Goal: Task Accomplishment & Management: Manage account settings

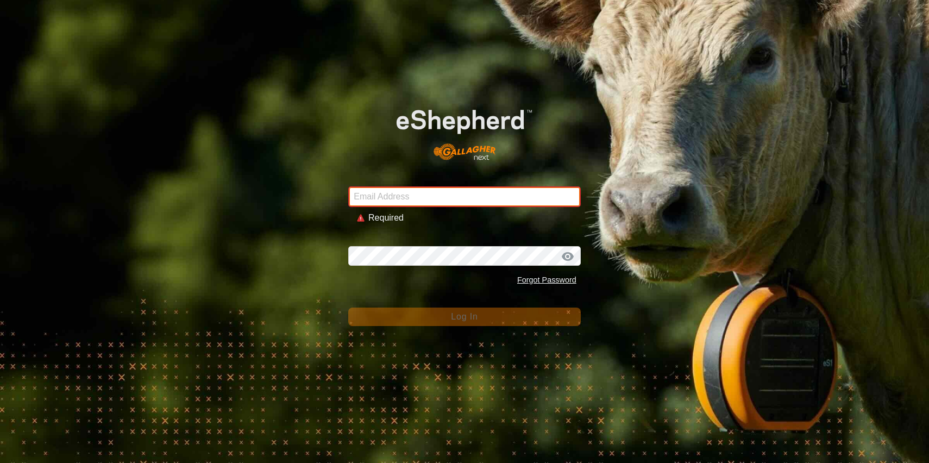
type input "stewart.farms24@gmail.com"
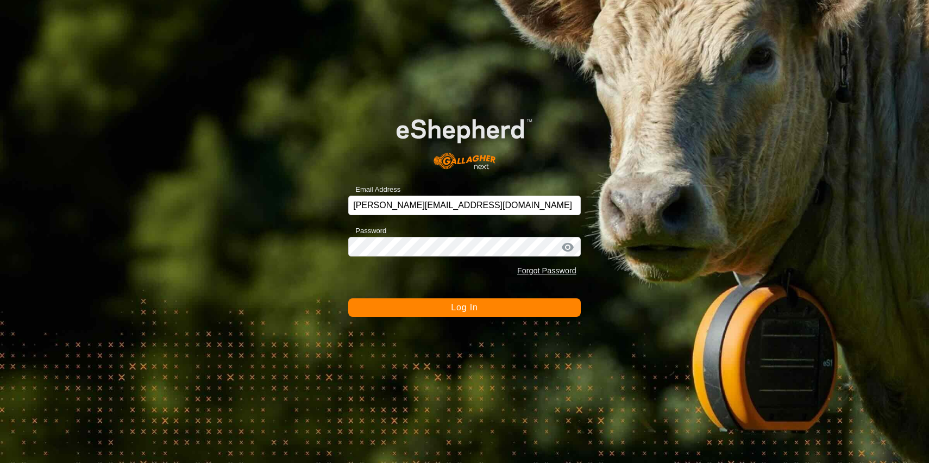
click at [443, 309] on button "Log In" at bounding box center [464, 307] width 233 height 18
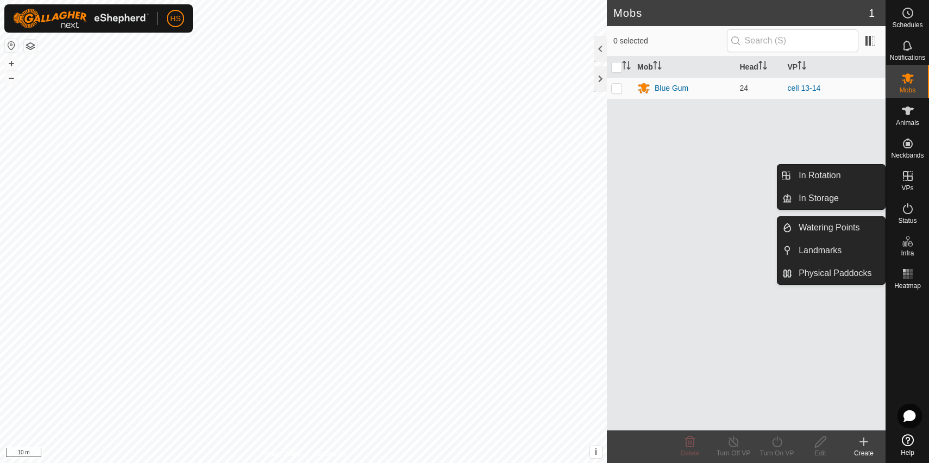
click at [903, 188] on span "VPs" at bounding box center [908, 188] width 12 height 7
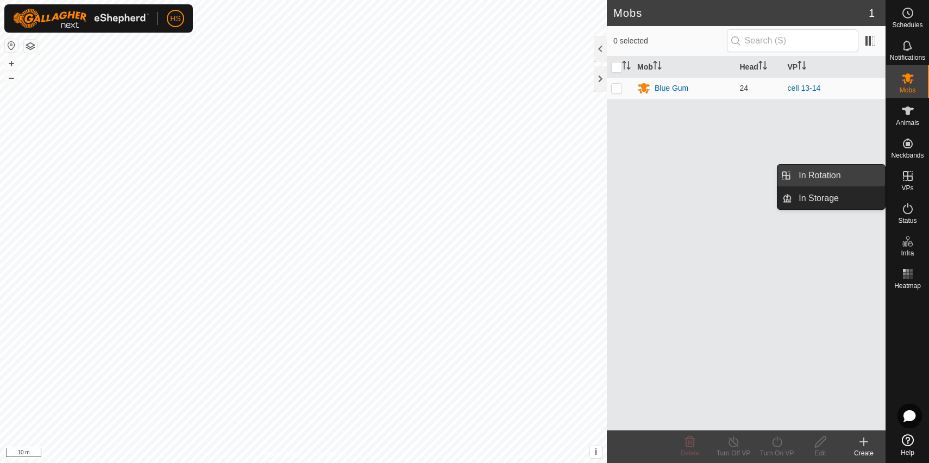
click at [833, 180] on link "In Rotation" at bounding box center [838, 176] width 93 height 22
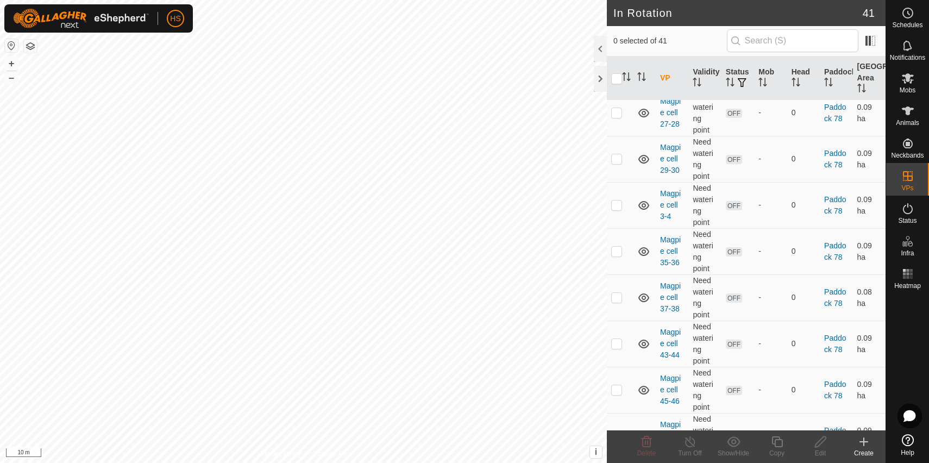
scroll to position [959, 0]
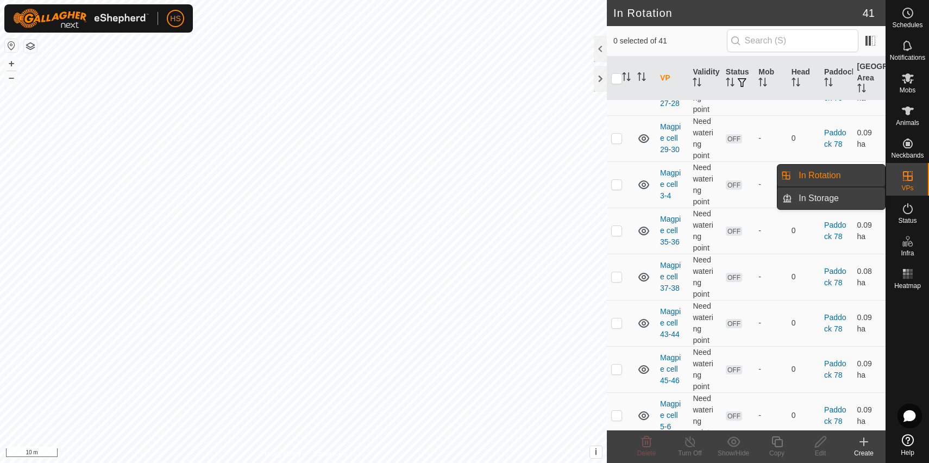
click at [853, 200] on link "In Storage" at bounding box center [838, 199] width 93 height 22
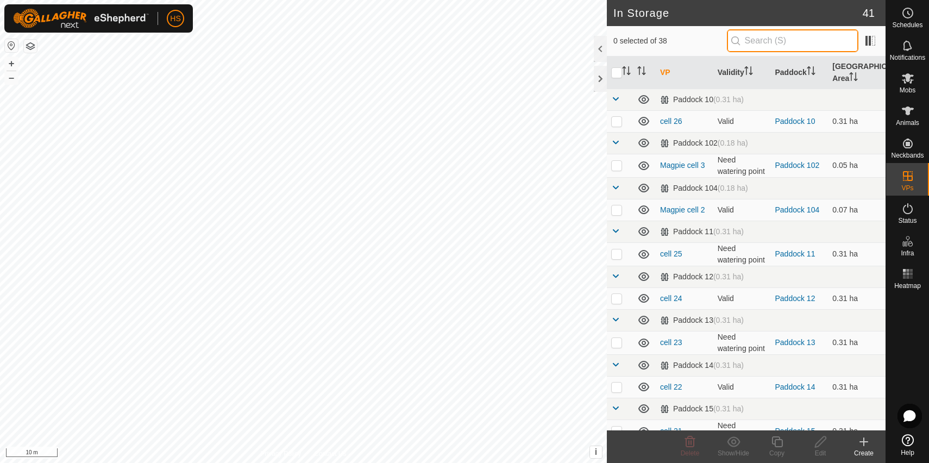
click at [780, 39] on input "text" at bounding box center [793, 40] width 132 height 23
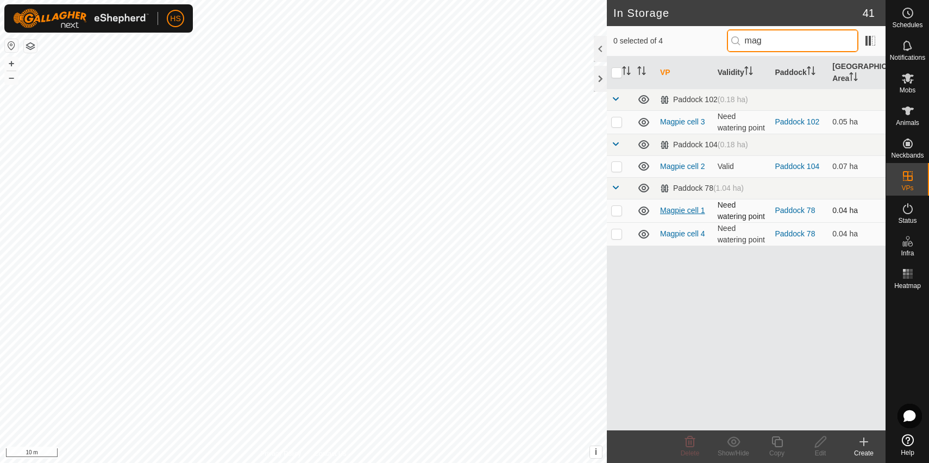
type input "mag"
click at [692, 212] on link "Magpie cell 1" at bounding box center [682, 210] width 45 height 9
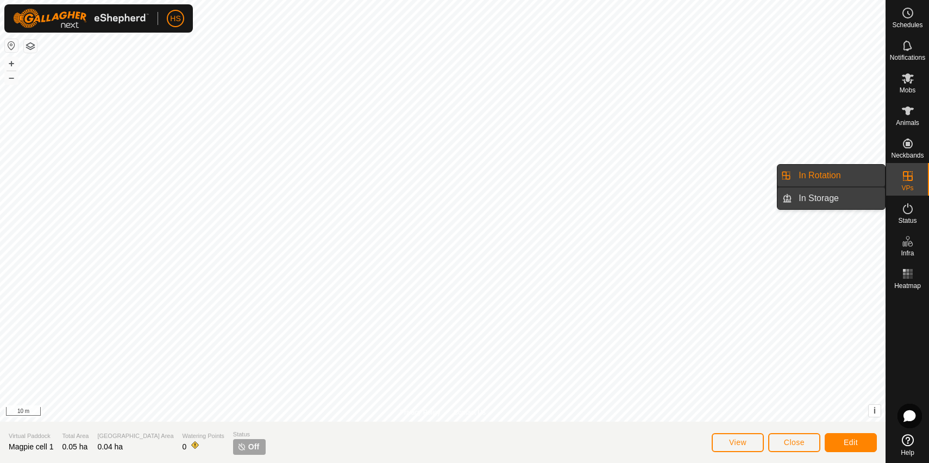
click at [852, 196] on link "In Storage" at bounding box center [838, 199] width 93 height 22
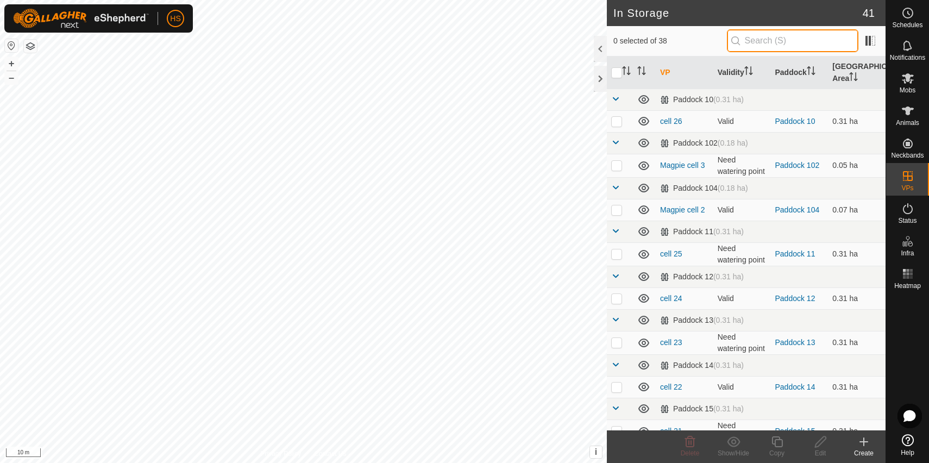
click at [763, 35] on input "text" at bounding box center [793, 40] width 132 height 23
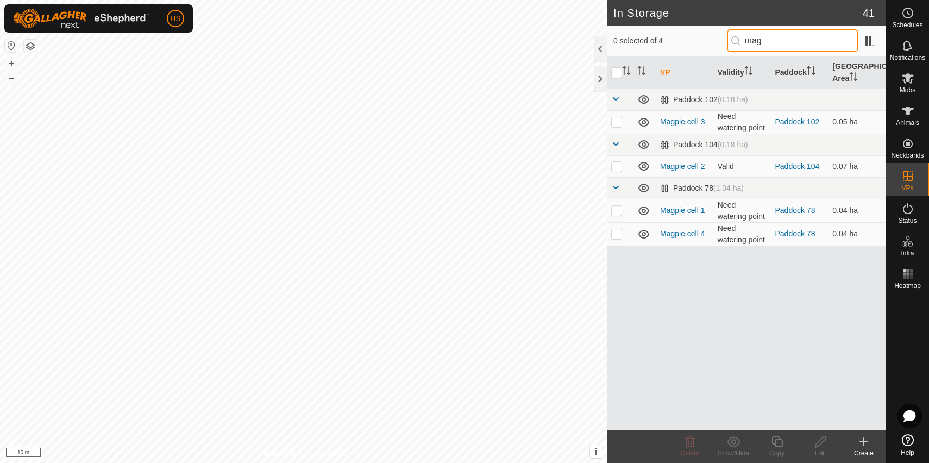
type input "mag"
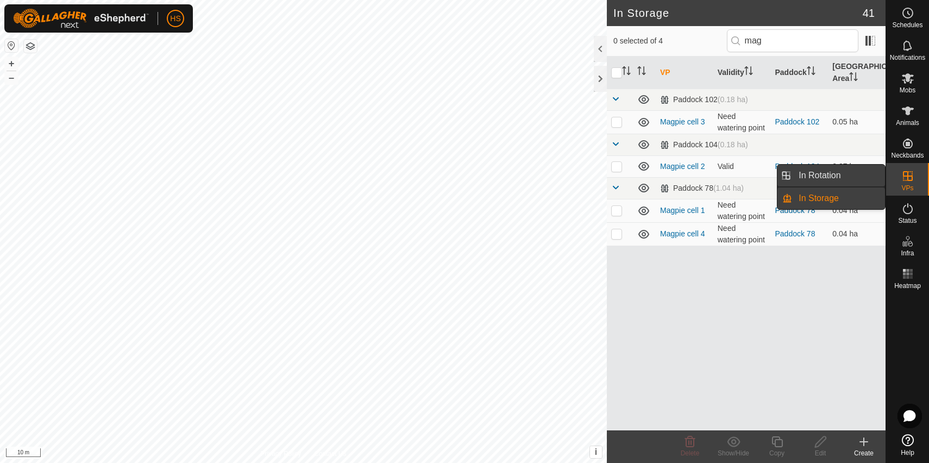
click at [850, 177] on link "In Rotation" at bounding box center [838, 176] width 93 height 22
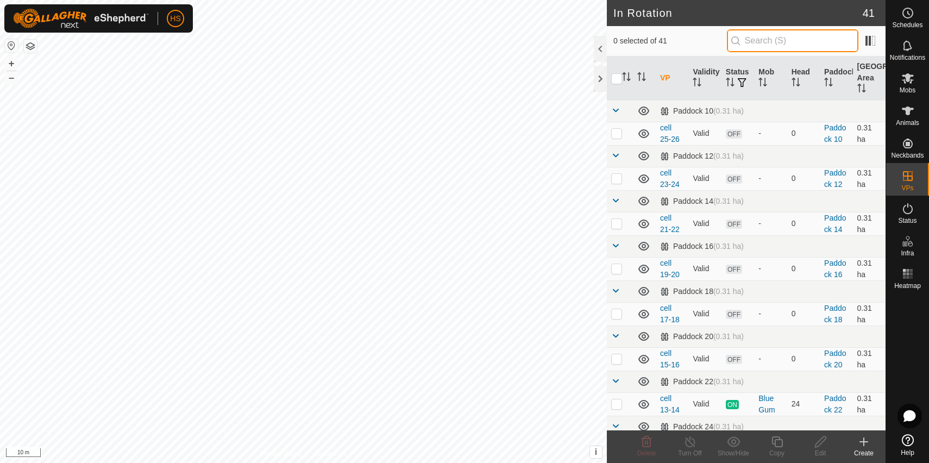
click at [788, 41] on input "text" at bounding box center [793, 40] width 132 height 23
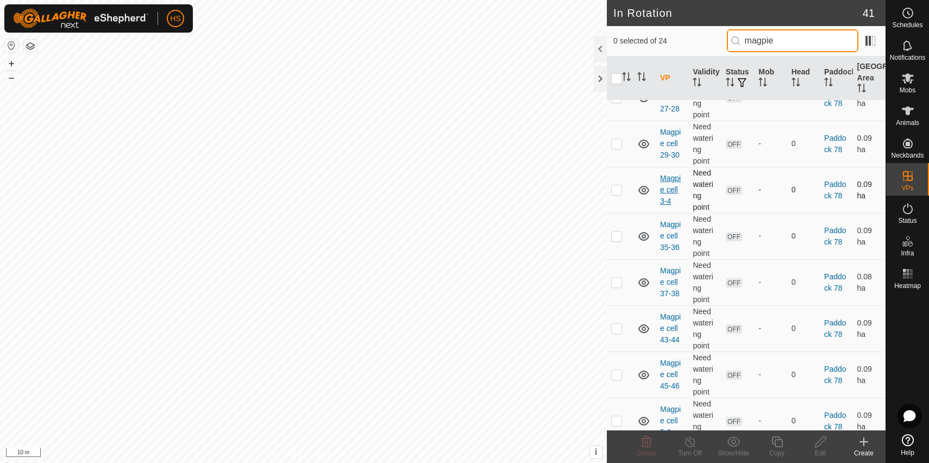
scroll to position [232, 0]
type input "magpie"
click at [668, 184] on tbody "Paddock 78 (1.04 ha) Magpie cell 11-12 Need watering point OFF - 0 Paddock 78 0…" at bounding box center [746, 375] width 279 height 1015
click at [669, 189] on link "Magpie cell 13-14" at bounding box center [670, 191] width 21 height 32
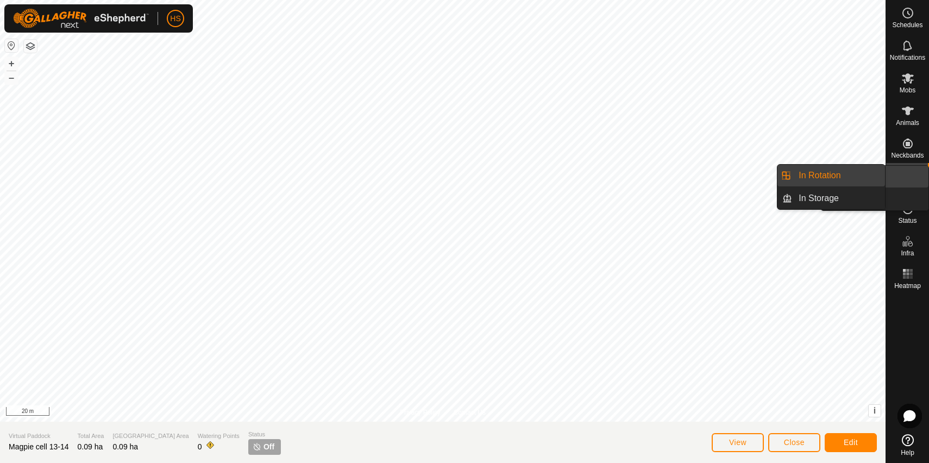
click at [903, 177] on icon at bounding box center [908, 176] width 10 height 10
click at [846, 197] on link "In Storage" at bounding box center [838, 199] width 93 height 22
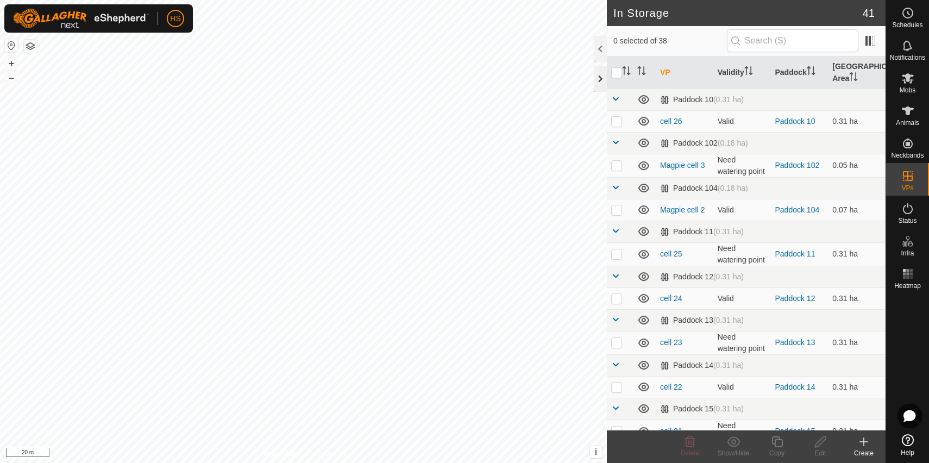
click at [603, 79] on div at bounding box center [600, 79] width 13 height 26
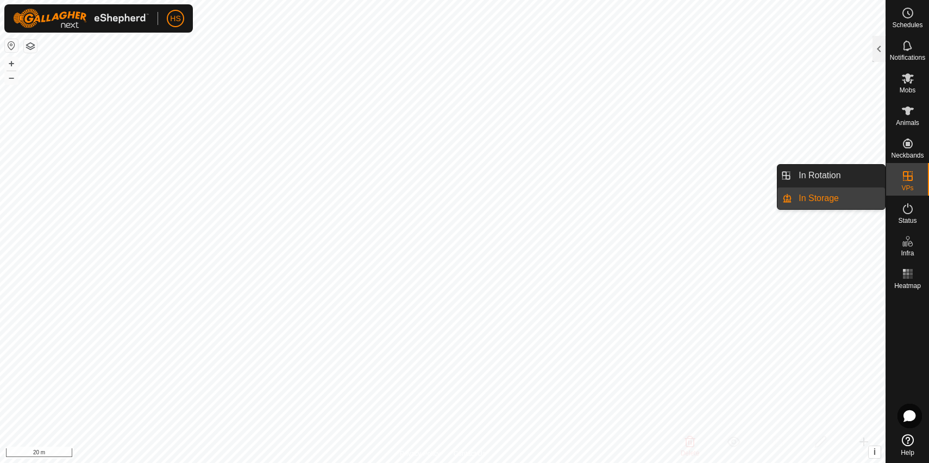
click at [906, 180] on icon at bounding box center [908, 176] width 13 height 13
click at [847, 177] on link "In Rotation" at bounding box center [838, 176] width 93 height 22
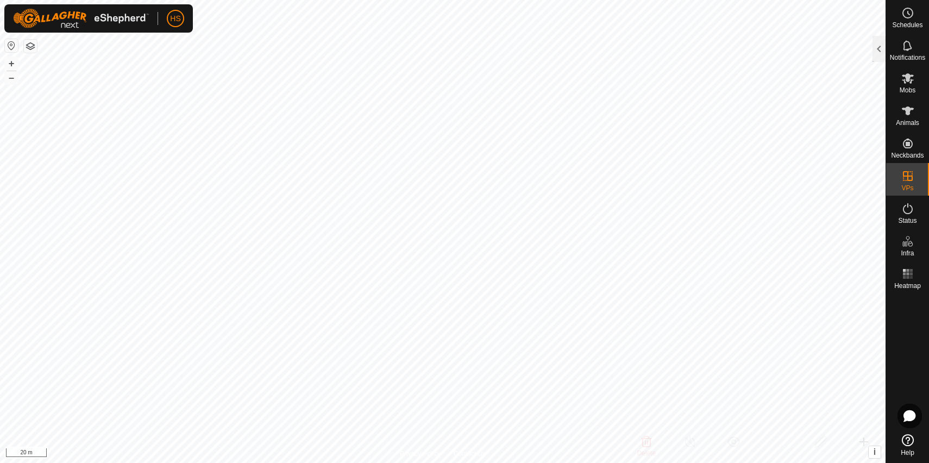
checkbox input "true"
checkbox input "false"
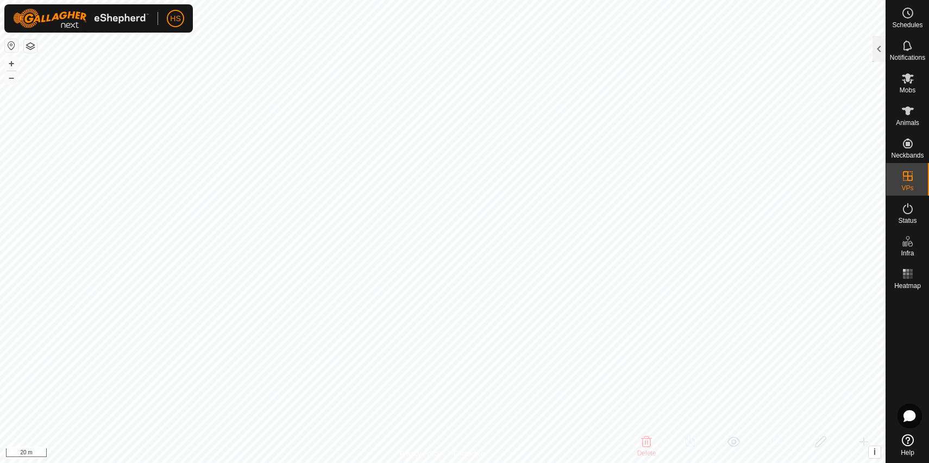
checkbox input "false"
checkbox input "true"
checkbox input "false"
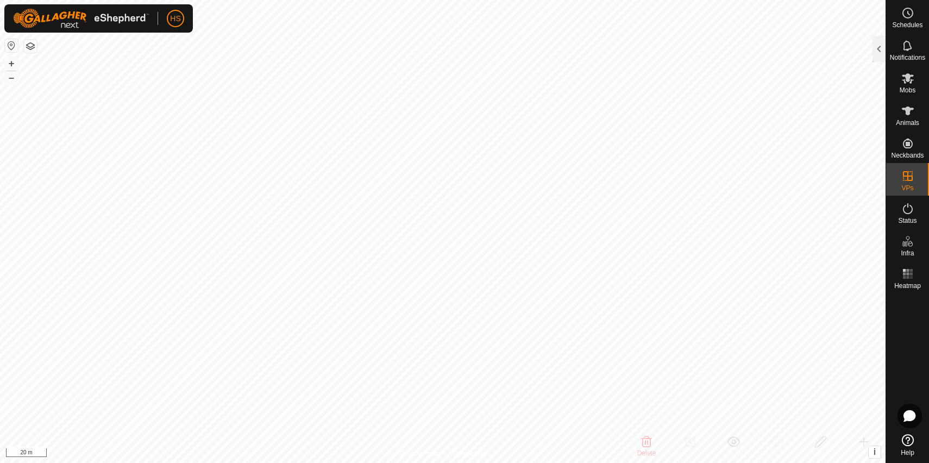
checkbox input "false"
checkbox input "true"
checkbox input "false"
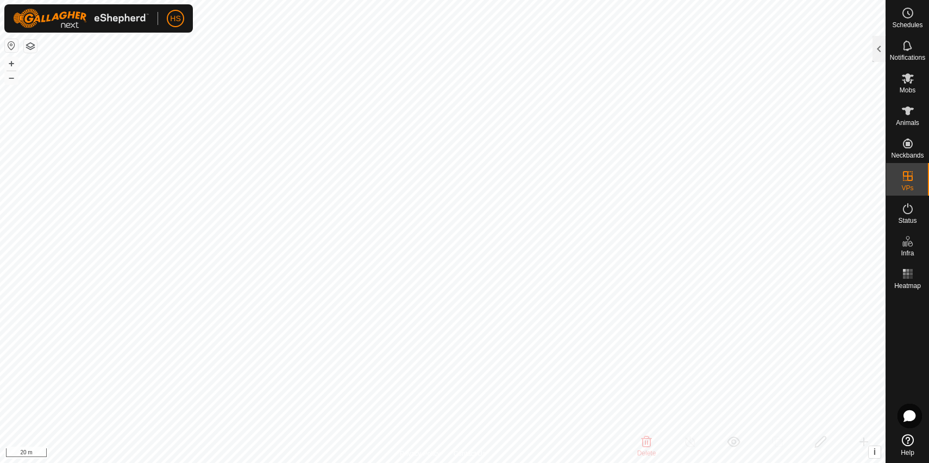
checkbox input "false"
checkbox input "true"
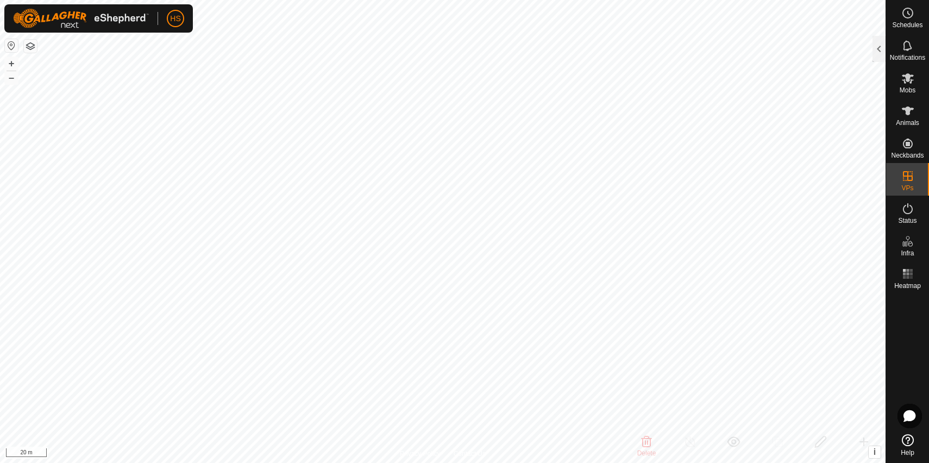
checkbox input "false"
checkbox input "true"
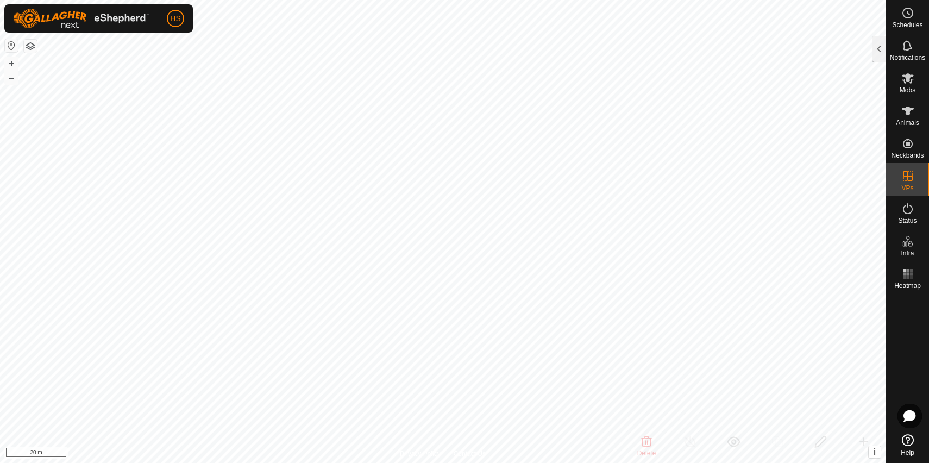
checkbox input "true"
checkbox input "false"
checkbox input "true"
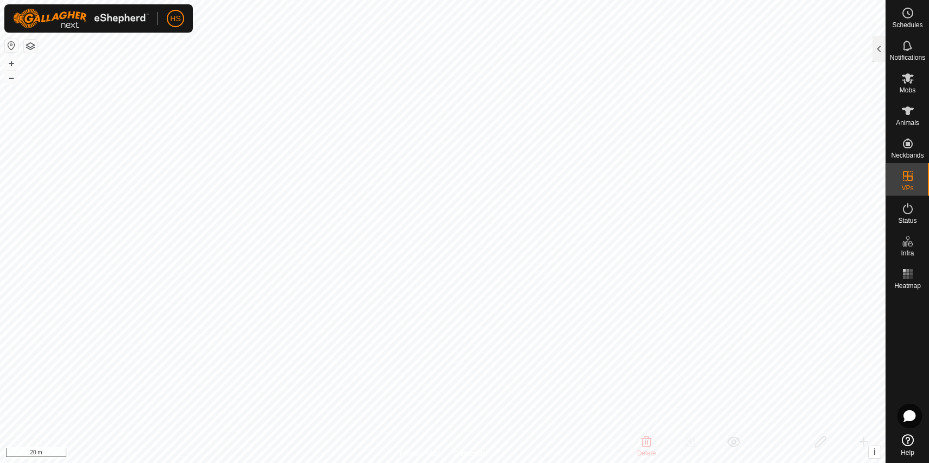
checkbox input "true"
checkbox input "false"
checkbox input "true"
checkbox input "false"
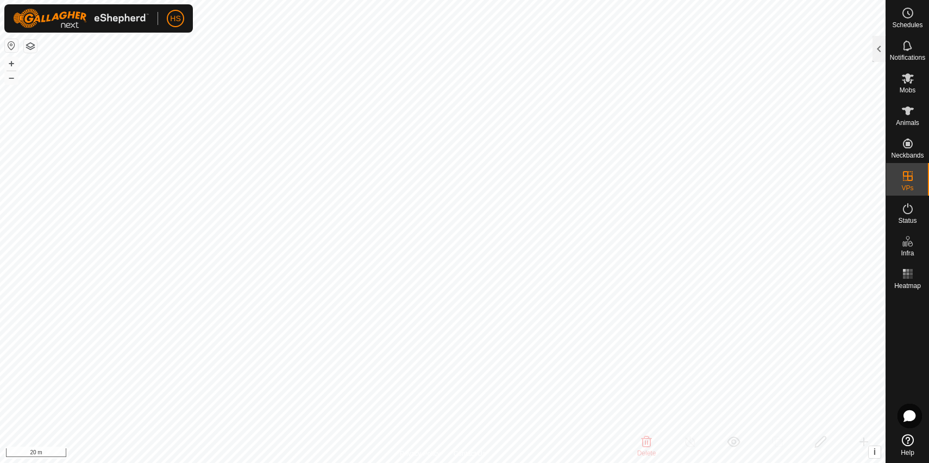
checkbox input "false"
checkbox input "true"
checkbox input "false"
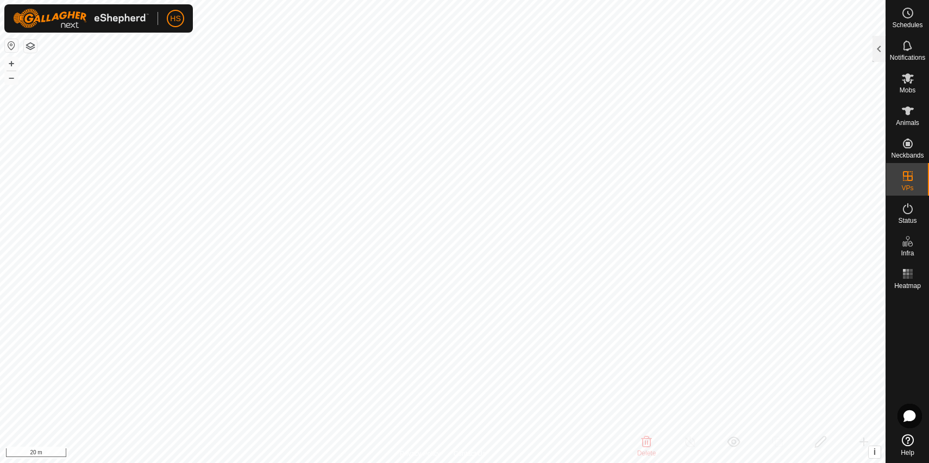
checkbox input "false"
checkbox input "true"
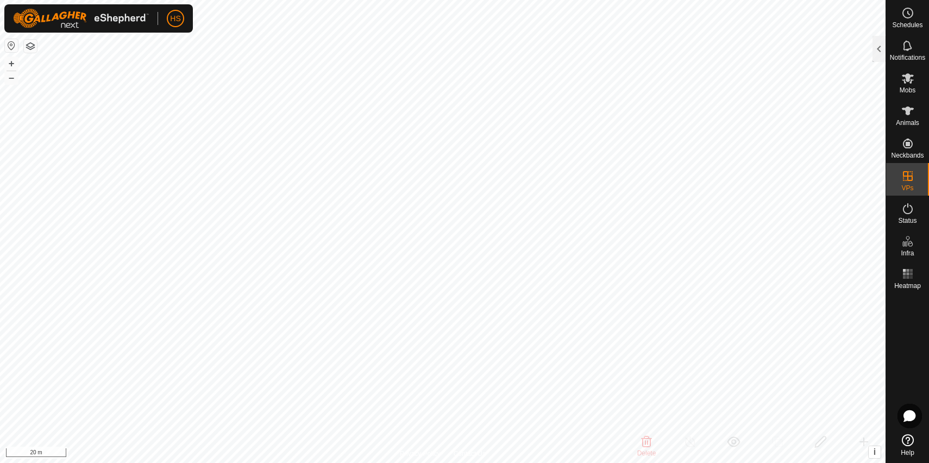
checkbox input "false"
checkbox input "true"
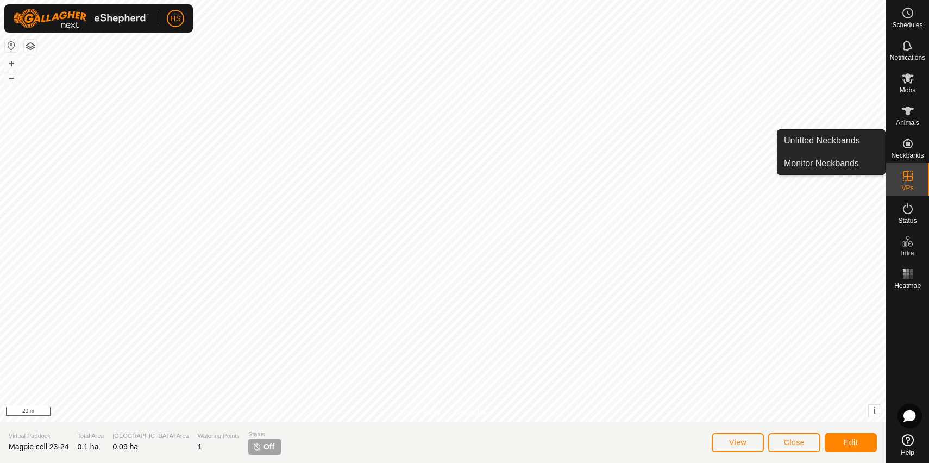
click at [910, 142] on icon at bounding box center [908, 143] width 13 height 13
click at [912, 146] on icon at bounding box center [908, 143] width 13 height 13
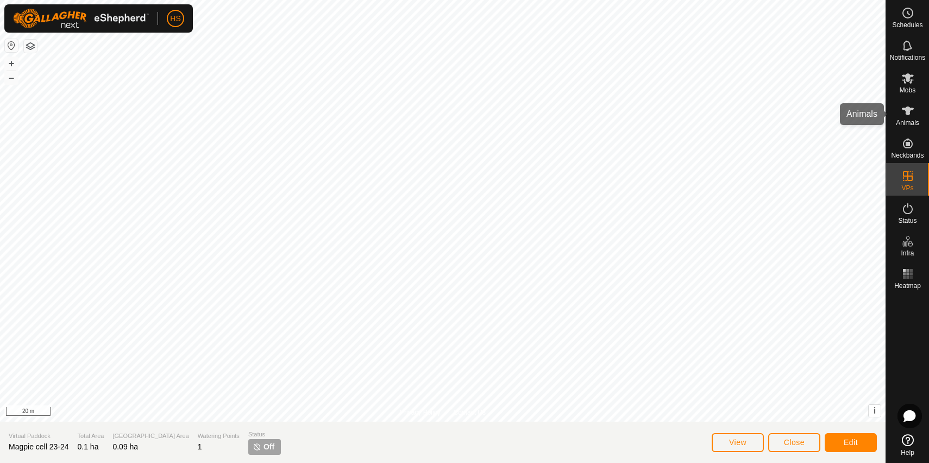
click at [896, 114] on div "Animals" at bounding box center [908, 114] width 43 height 33
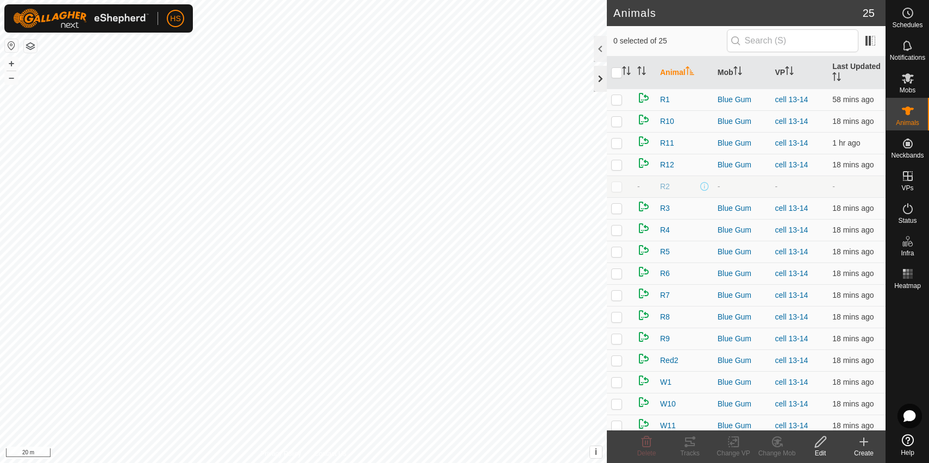
click at [599, 76] on div at bounding box center [600, 79] width 13 height 26
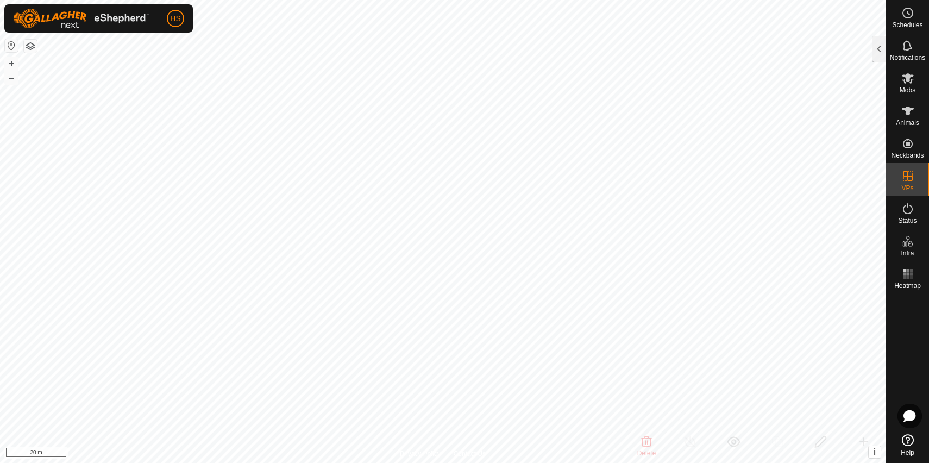
checkbox input "false"
checkbox input "true"
checkbox input "false"
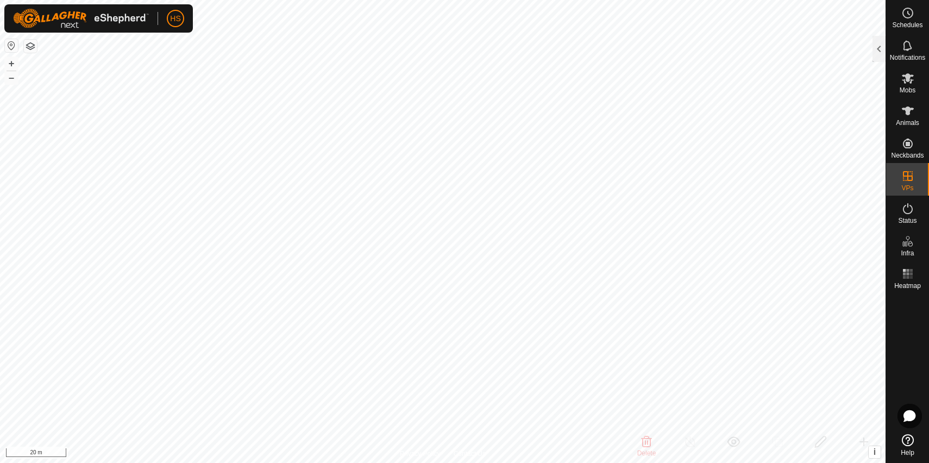
checkbox input "false"
checkbox input "true"
checkbox input "false"
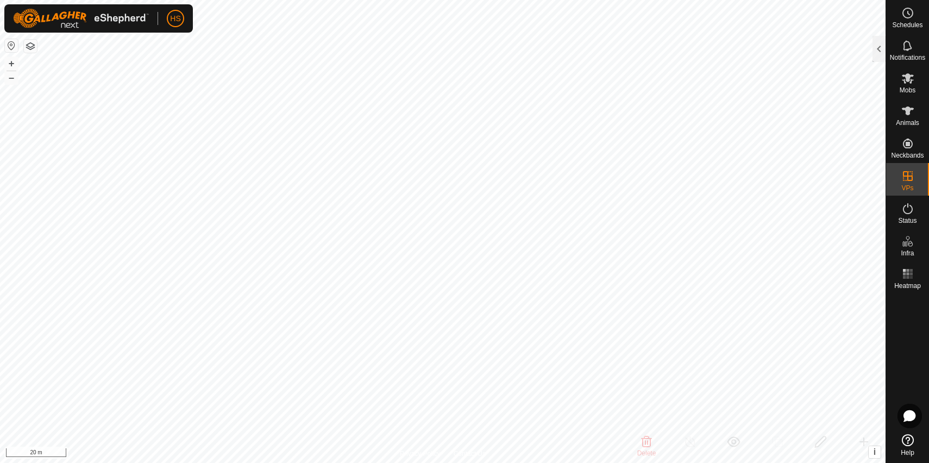
checkbox input "false"
checkbox input "true"
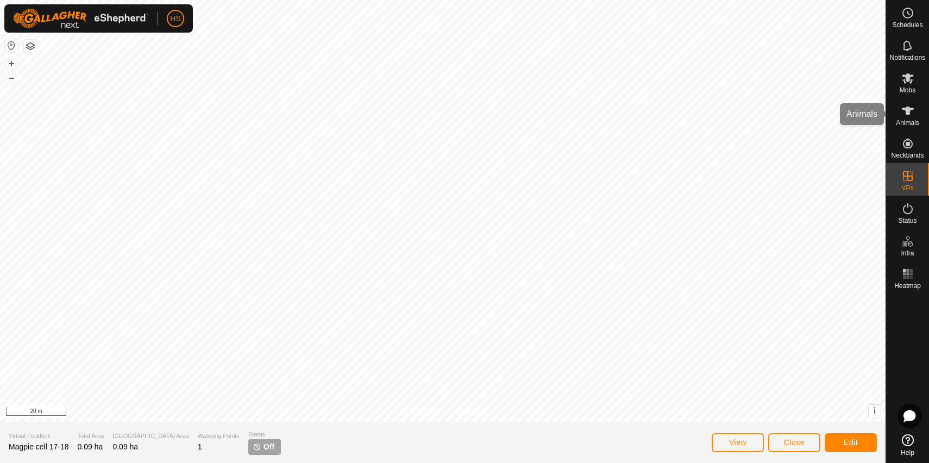
click at [910, 110] on icon at bounding box center [908, 111] width 12 height 9
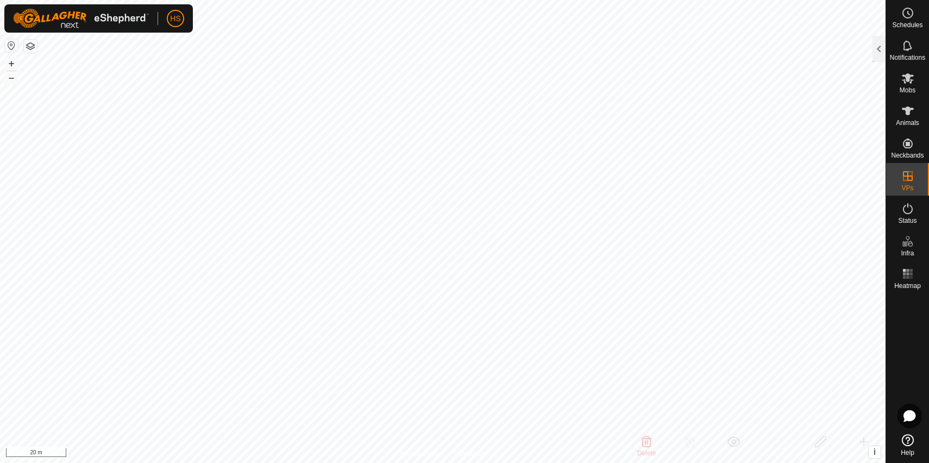
checkbox input "true"
checkbox input "false"
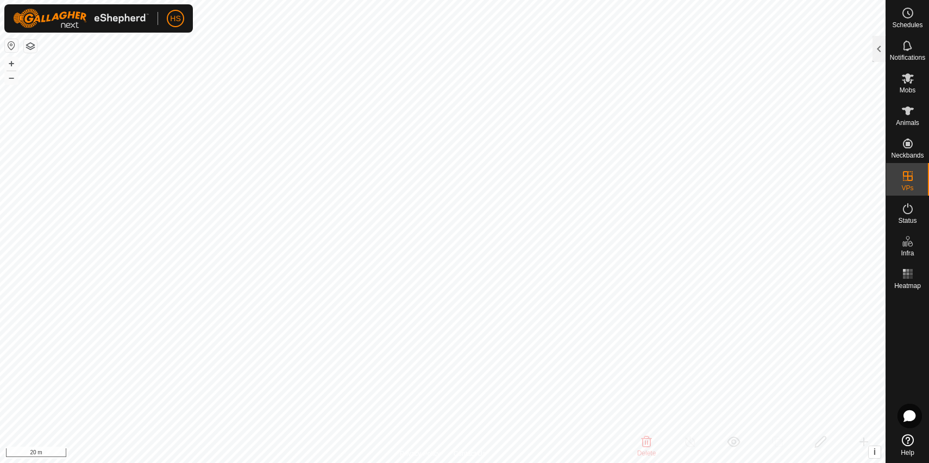
checkbox input "true"
checkbox input "false"
checkbox input "true"
checkbox input "false"
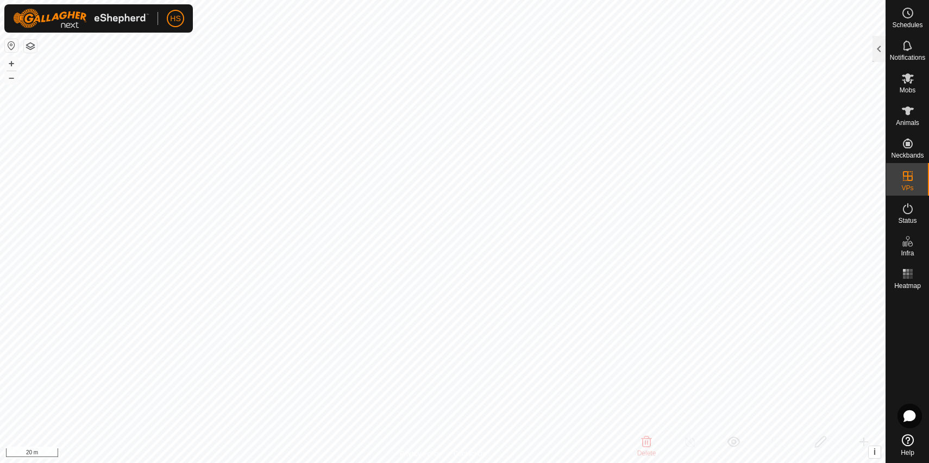
checkbox input "false"
checkbox input "true"
checkbox input "false"
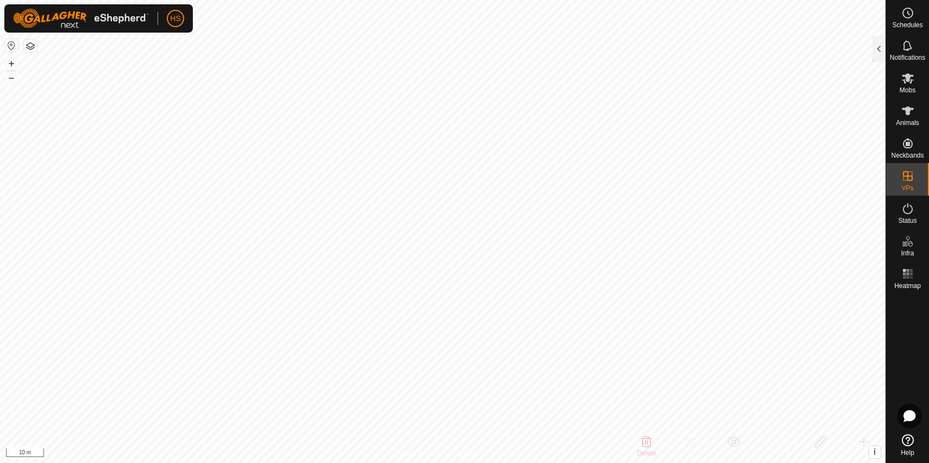
checkbox input "true"
checkbox input "false"
click at [873, 53] on div at bounding box center [879, 49] width 13 height 26
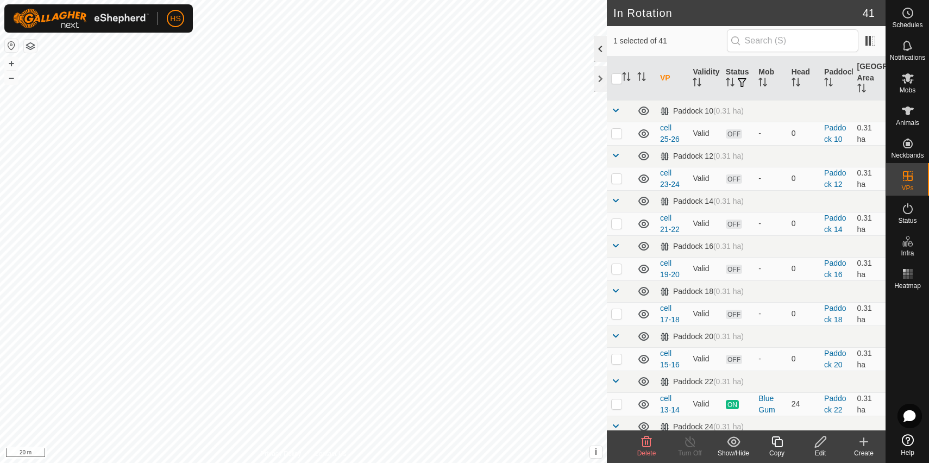
click at [601, 49] on div at bounding box center [600, 49] width 13 height 26
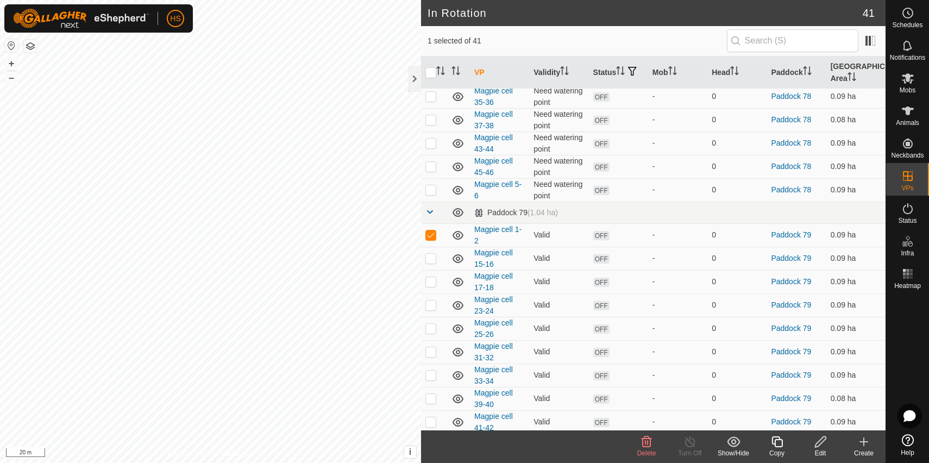
scroll to position [1002, 0]
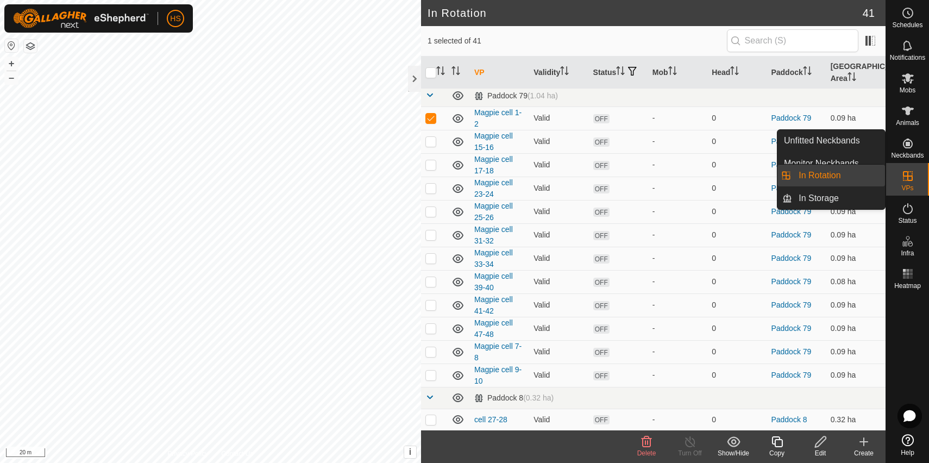
click at [827, 178] on link "In Rotation" at bounding box center [838, 176] width 93 height 22
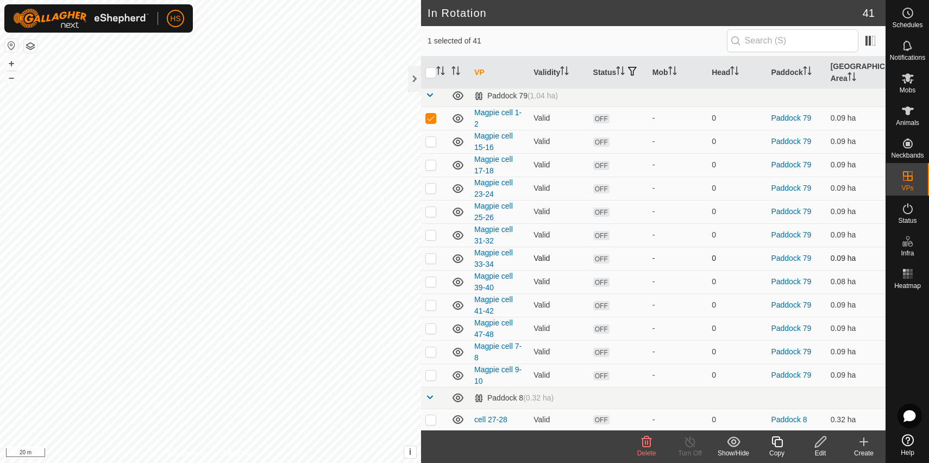
click at [432, 260] on p-checkbox at bounding box center [431, 258] width 11 height 9
checkbox input "true"
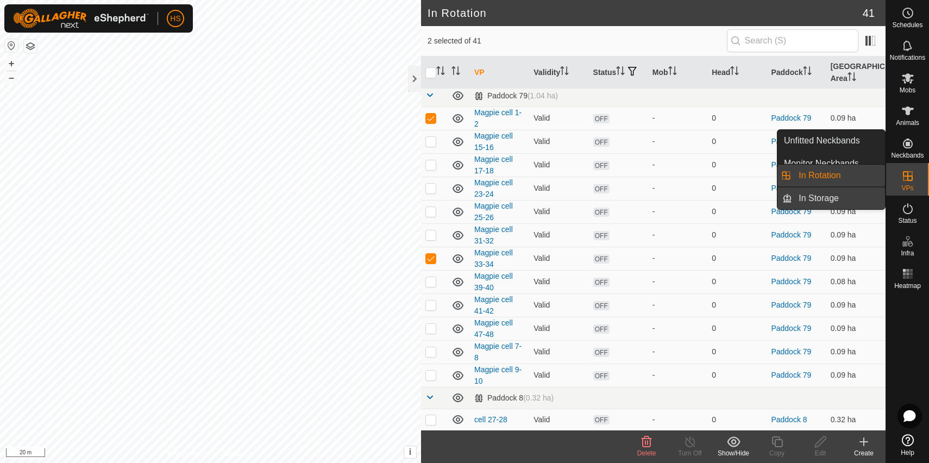
click at [853, 198] on link "In Storage" at bounding box center [838, 199] width 93 height 22
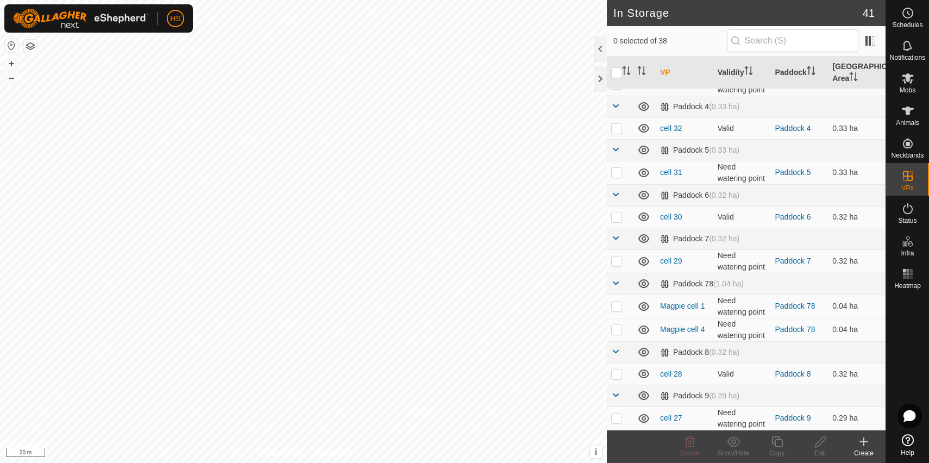
scroll to position [1550, 0]
click at [35, 46] on button "button" at bounding box center [30, 46] width 13 height 13
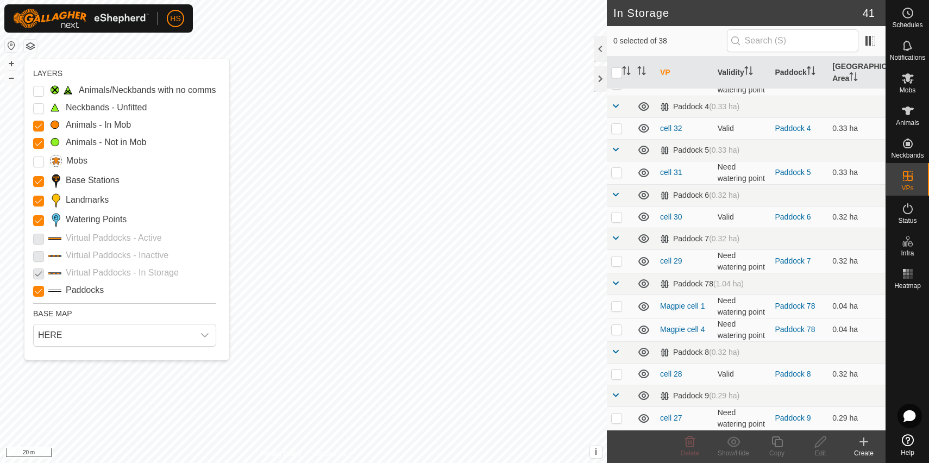
click at [38, 240] on p-checkbox at bounding box center [38, 238] width 11 height 13
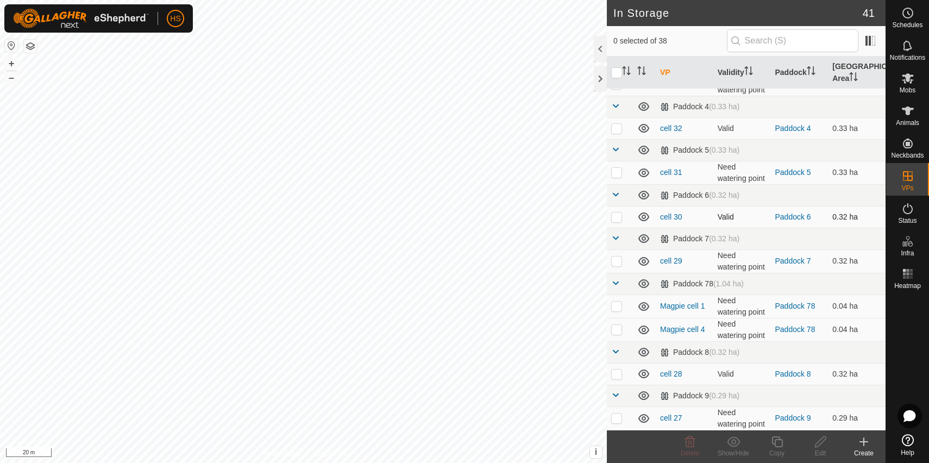
click at [617, 213] on p-checkbox at bounding box center [616, 217] width 11 height 9
checkbox input "true"
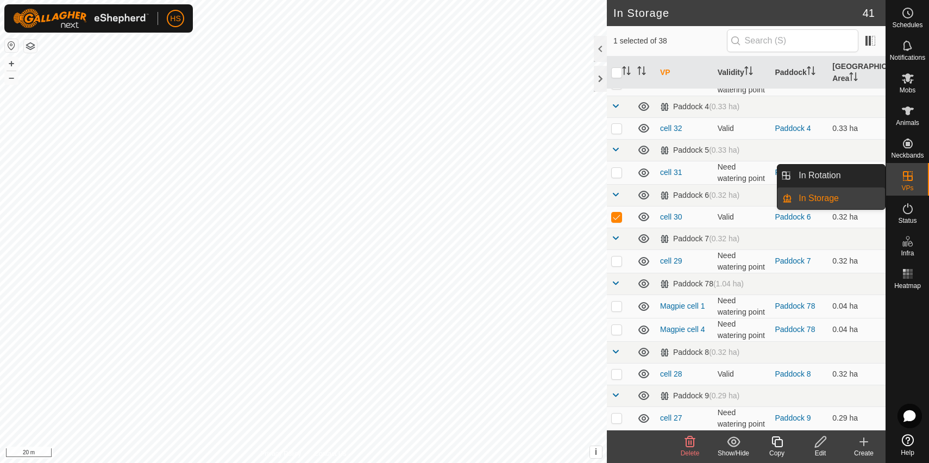
click at [906, 179] on icon at bounding box center [908, 176] width 13 height 13
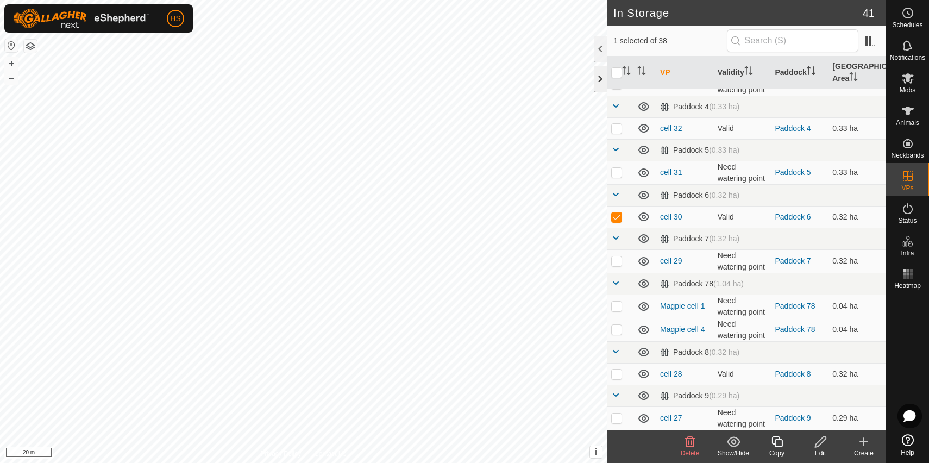
click at [598, 75] on div at bounding box center [600, 79] width 13 height 26
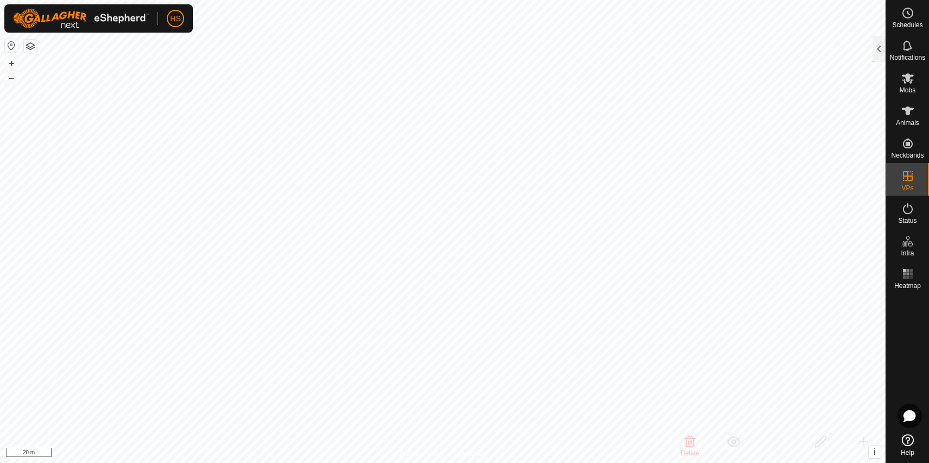
scroll to position [9274, 0]
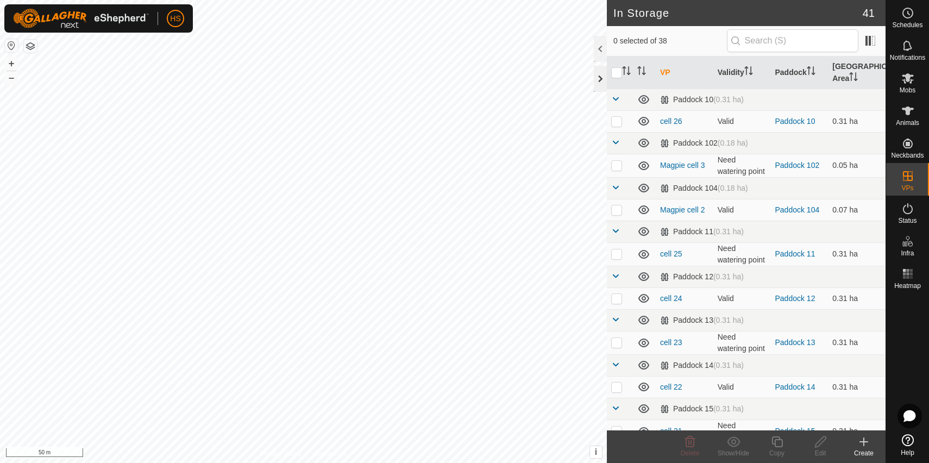
click at [603, 77] on div at bounding box center [600, 79] width 13 height 26
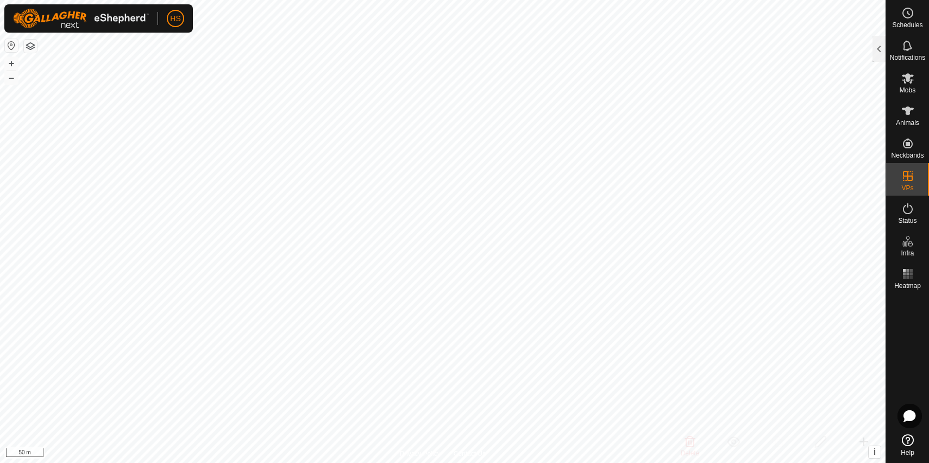
click at [31, 43] on button "button" at bounding box center [30, 46] width 13 height 13
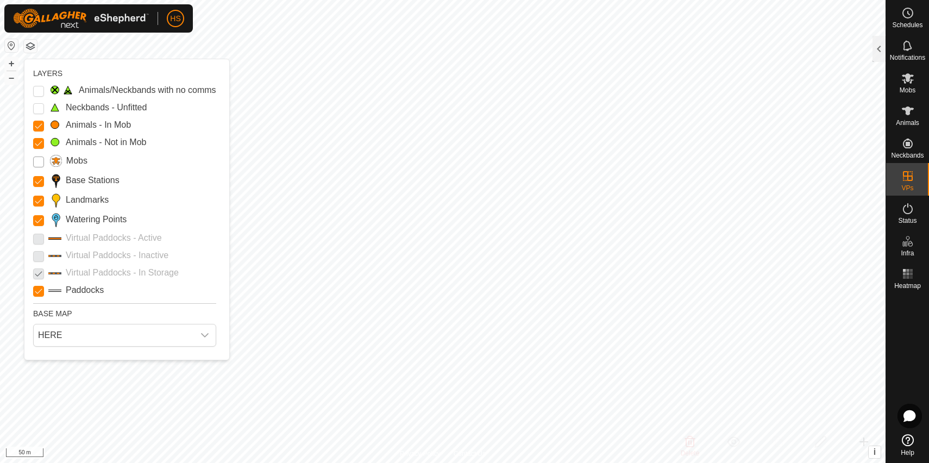
click at [36, 167] on input "Mobs" at bounding box center [38, 162] width 11 height 11
click at [36, 165] on input "Mobs" at bounding box center [38, 162] width 11 height 11
click at [36, 272] on p-checkbox at bounding box center [38, 272] width 11 height 13
click at [42, 276] on p-checkbox at bounding box center [38, 272] width 11 height 13
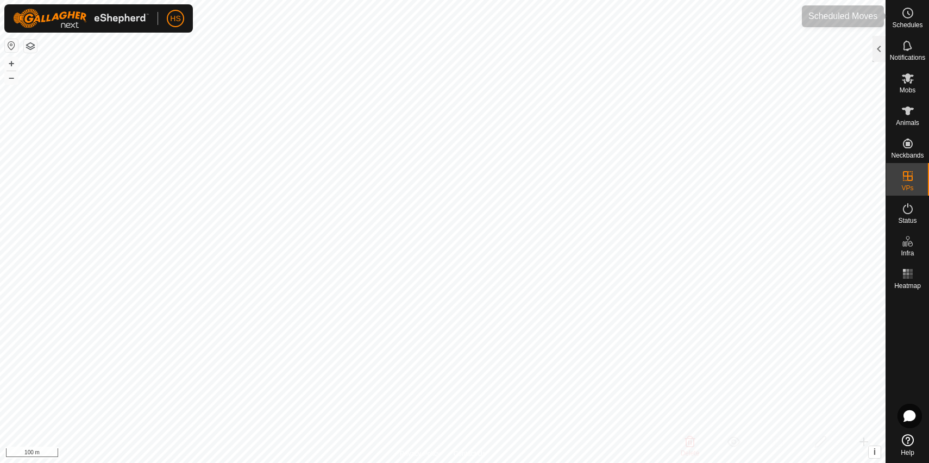
click at [898, 15] on es-schedule-vp-svg-icon at bounding box center [908, 12] width 20 height 17
click at [876, 48] on div at bounding box center [879, 49] width 13 height 26
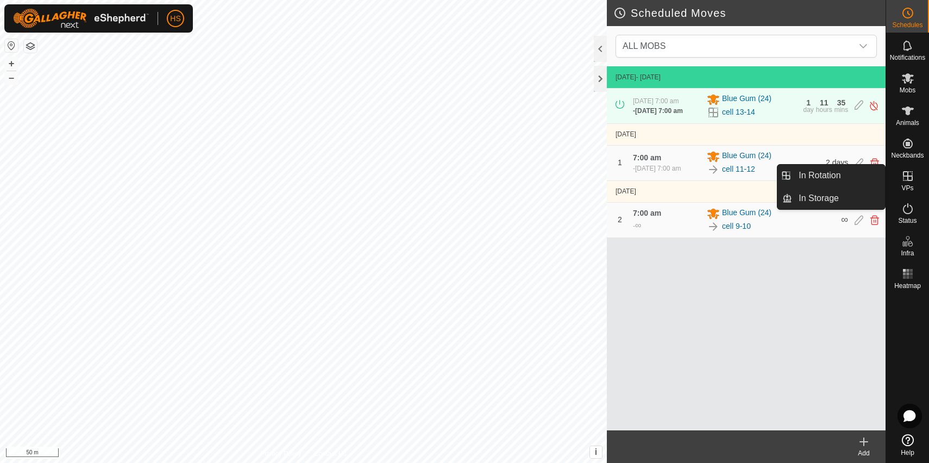
click at [910, 183] on es-virtualpaddocks-svg-icon at bounding box center [908, 175] width 20 height 17
click at [840, 174] on link "In Rotation" at bounding box center [838, 176] width 93 height 22
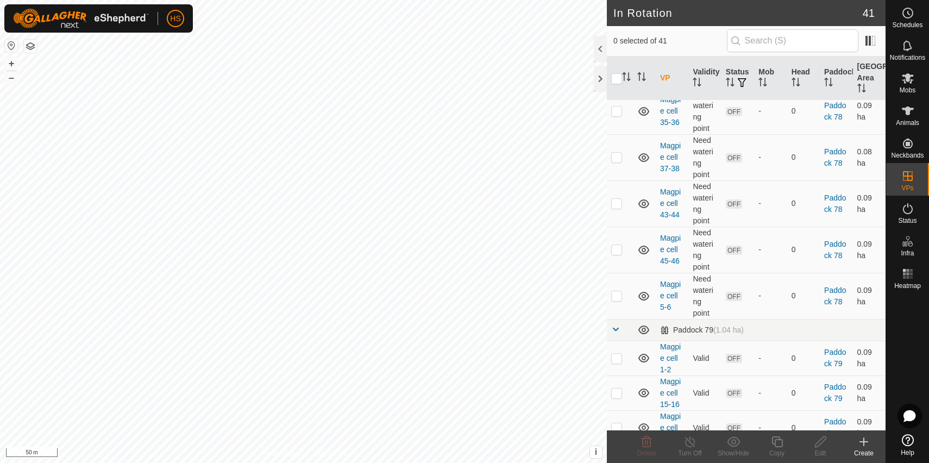
scroll to position [1452, 0]
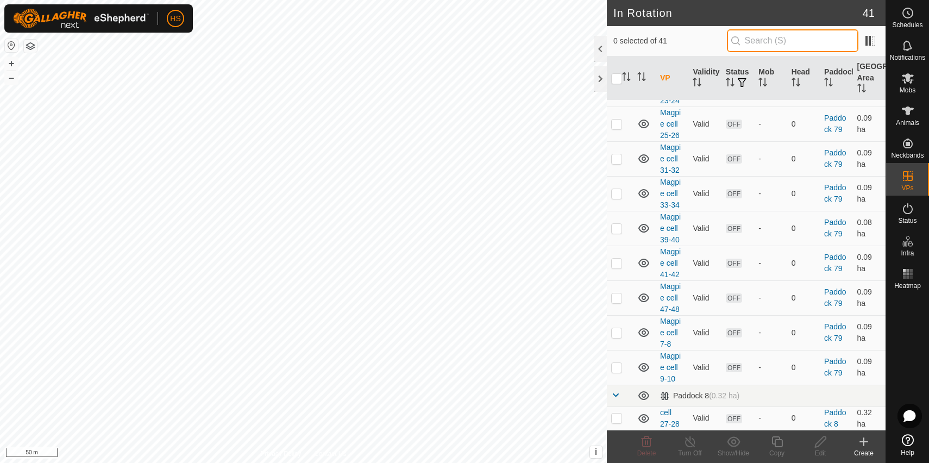
click at [786, 34] on input "text" at bounding box center [793, 40] width 132 height 23
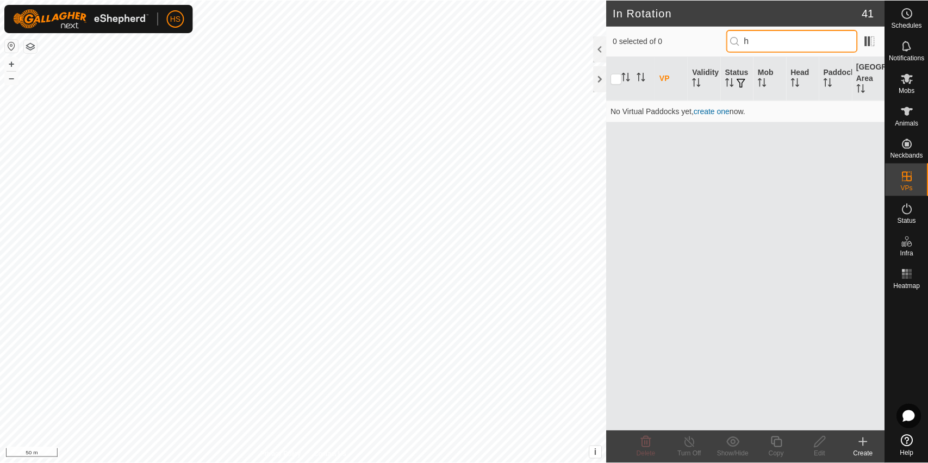
scroll to position [0, 0]
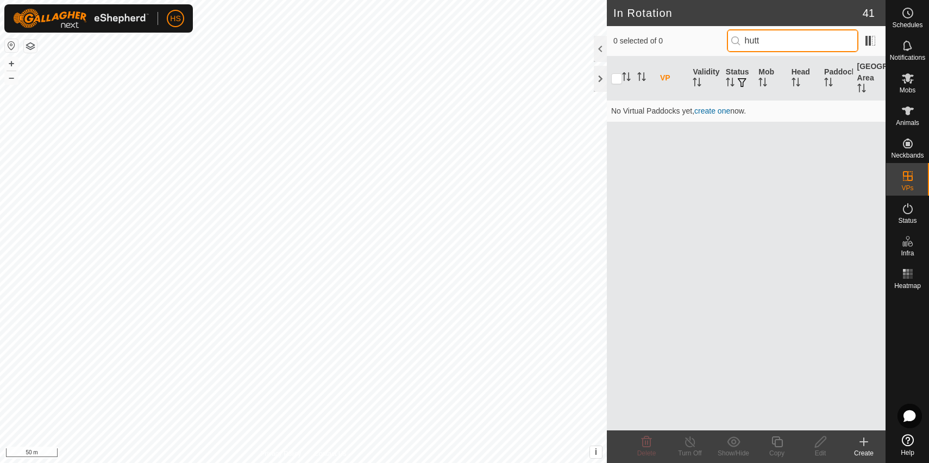
type input "hutt"
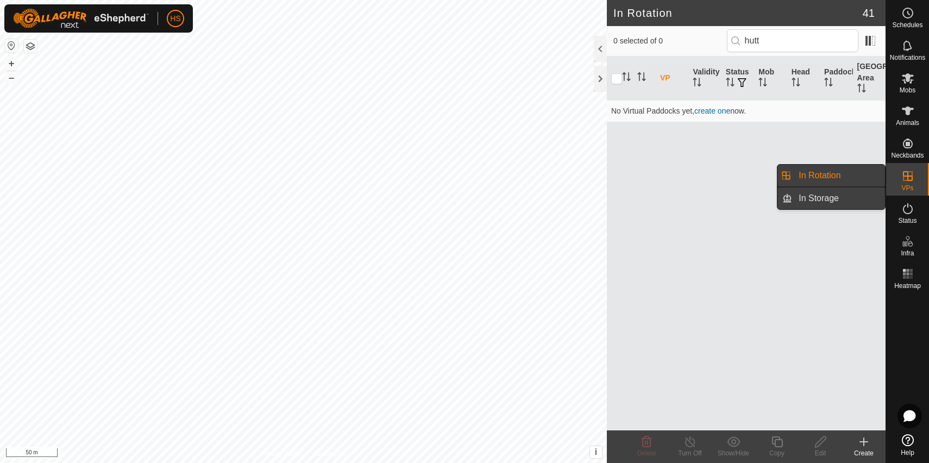
click at [855, 203] on link "In Storage" at bounding box center [838, 199] width 93 height 22
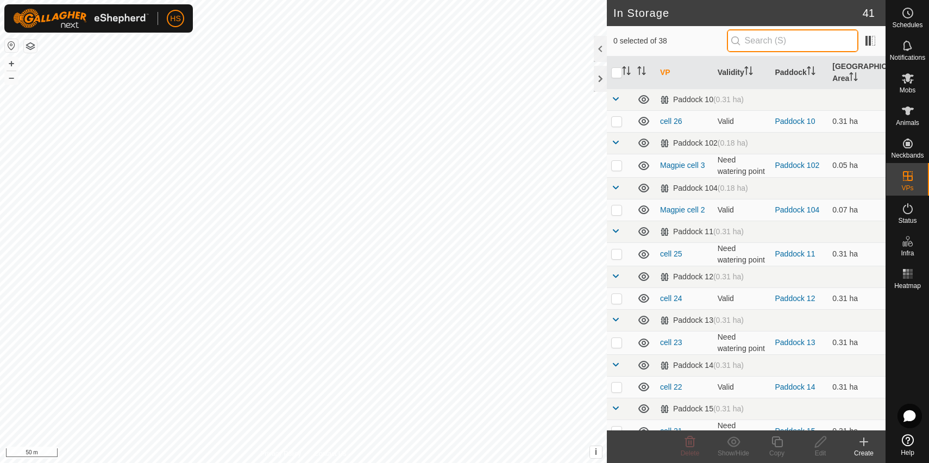
click at [789, 38] on input "text" at bounding box center [793, 40] width 132 height 23
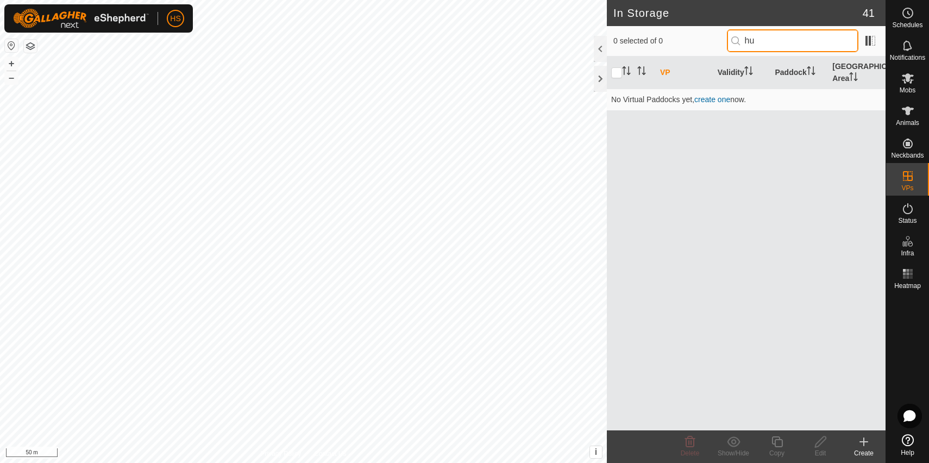
type input "h"
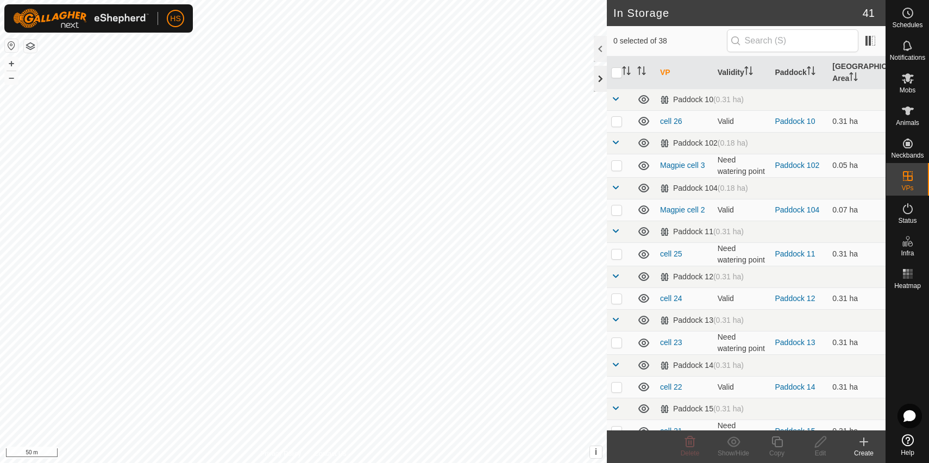
click at [603, 82] on div at bounding box center [600, 79] width 13 height 26
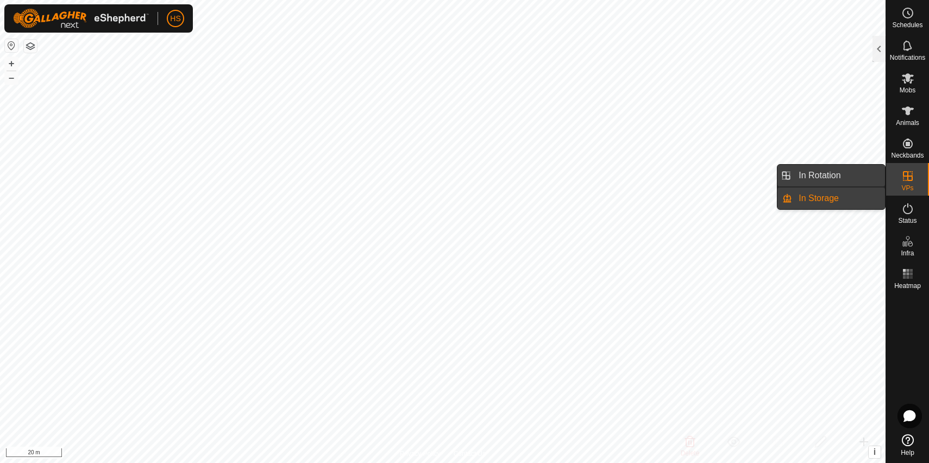
click at [841, 173] on link "In Rotation" at bounding box center [838, 176] width 93 height 22
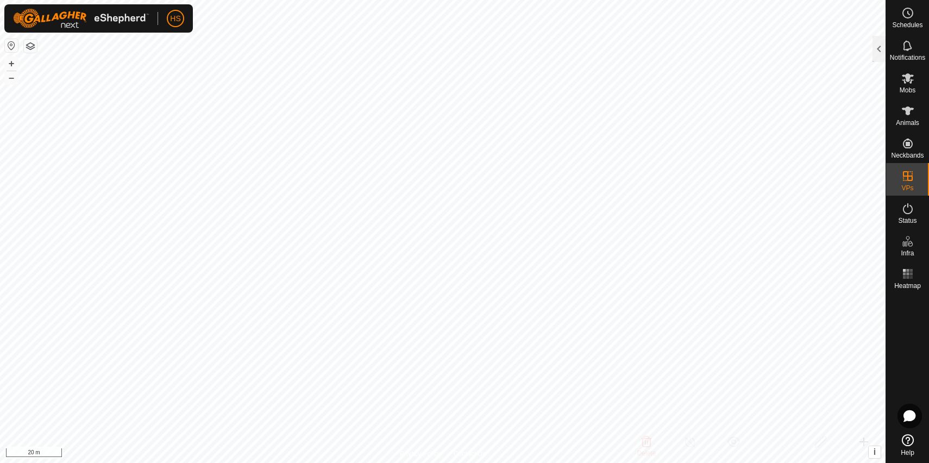
checkbox input "true"
checkbox input "false"
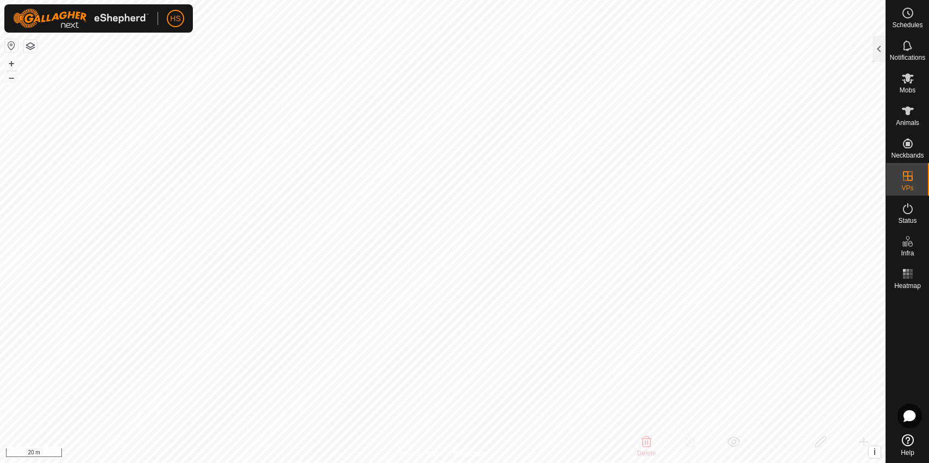
checkbox input "true"
checkbox input "false"
checkbox input "true"
checkbox input "false"
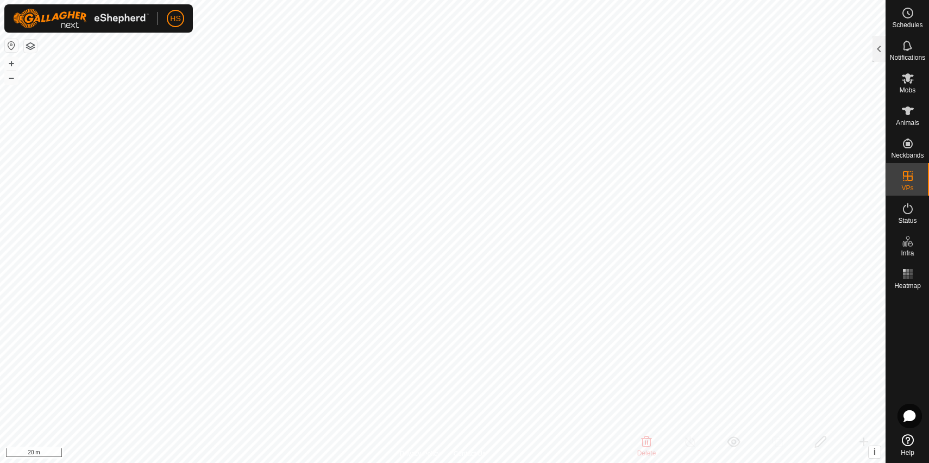
checkbox input "false"
checkbox input "true"
checkbox input "false"
checkbox input "true"
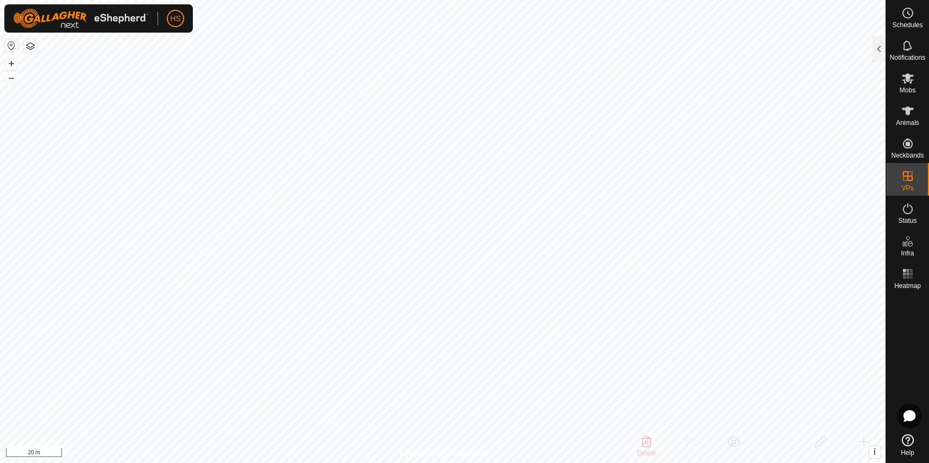
checkbox input "false"
checkbox input "true"
checkbox input "false"
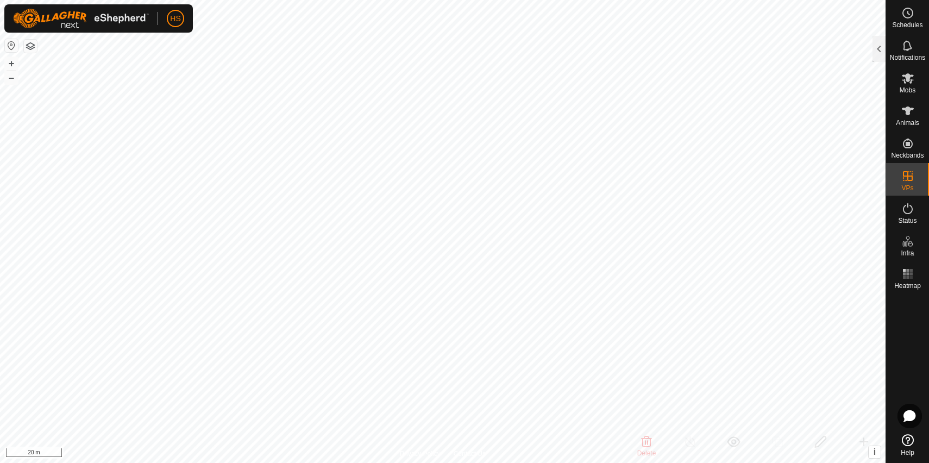
checkbox input "false"
checkbox input "true"
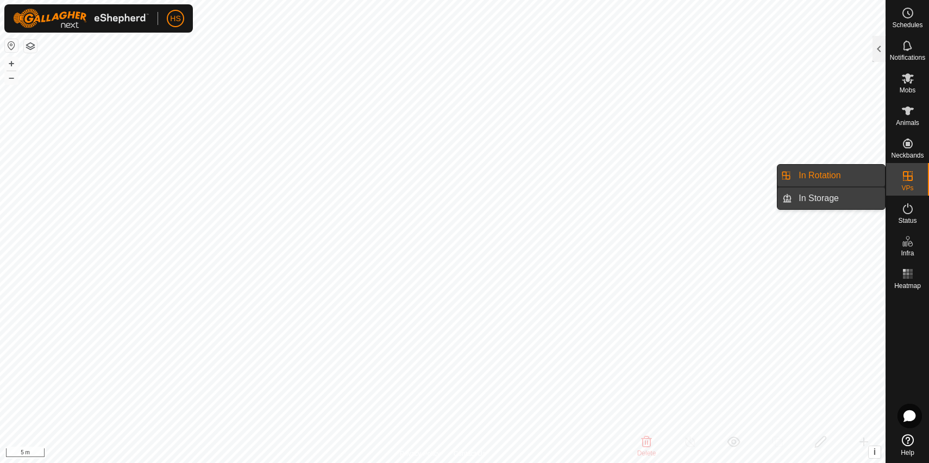
click at [858, 201] on link "In Storage" at bounding box center [838, 199] width 93 height 22
click at [824, 178] on link "In Rotation" at bounding box center [838, 176] width 93 height 22
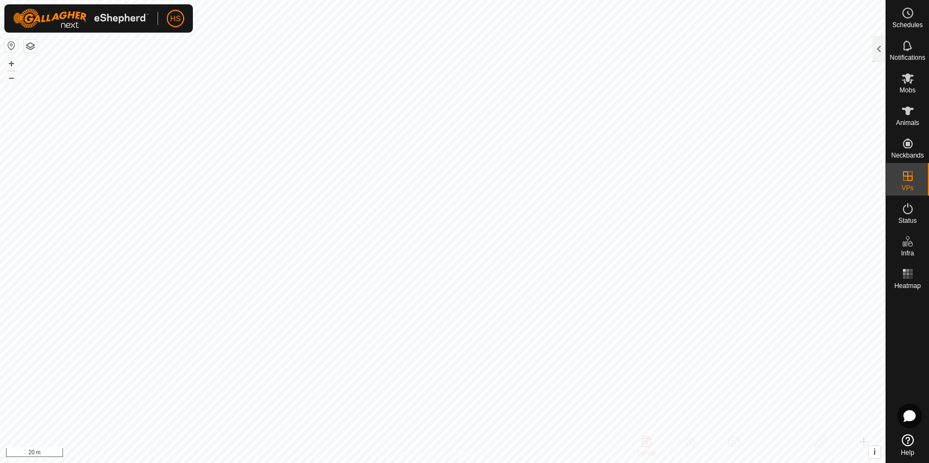
checkbox input "true"
checkbox input "false"
checkbox input "true"
